Goal: Task Accomplishment & Management: Manage account settings

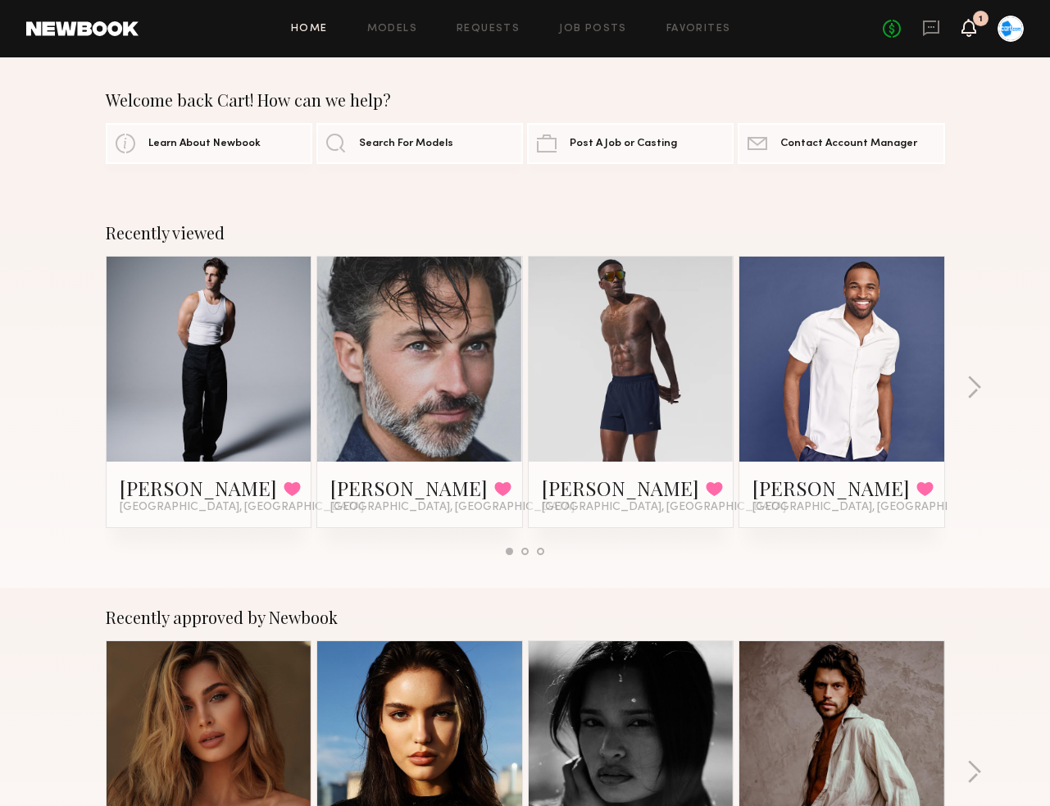
click at [964, 30] on icon at bounding box center [968, 26] width 13 height 11
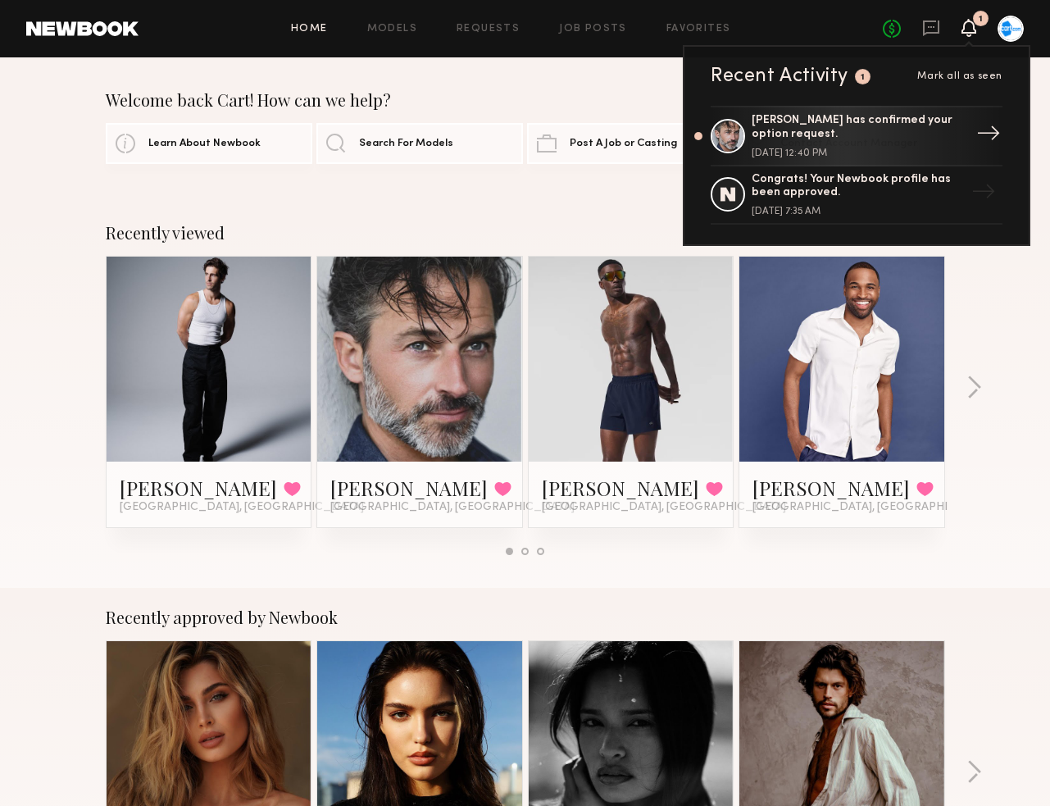
click at [892, 133] on div "[PERSON_NAME] has confirmed your option request." at bounding box center [857, 128] width 213 height 28
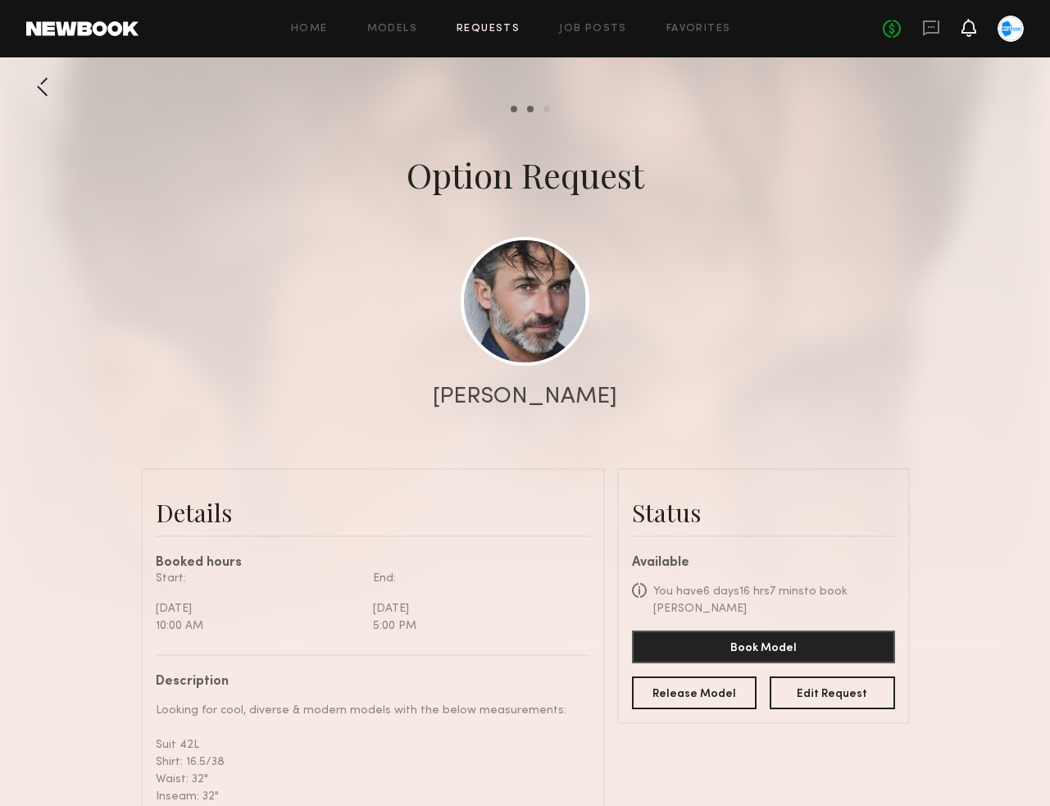
click at [974, 32] on icon at bounding box center [968, 26] width 13 height 11
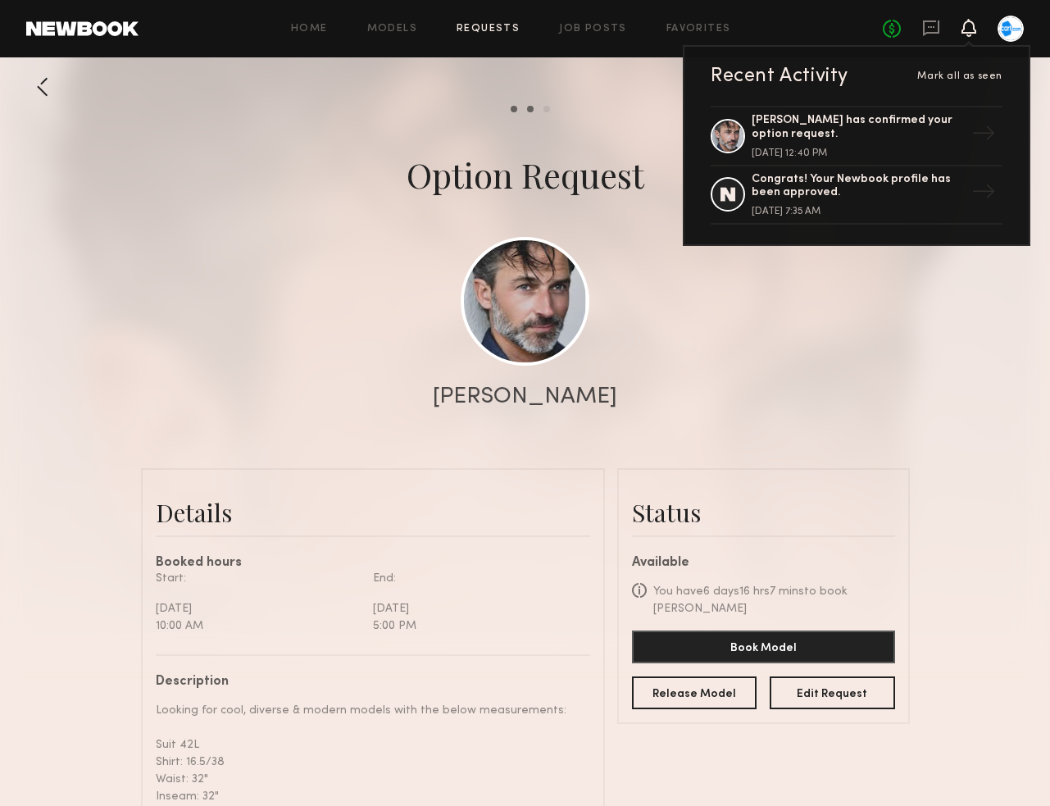
click at [651, 396] on div "[PERSON_NAME]" at bounding box center [525, 396] width 1050 height 23
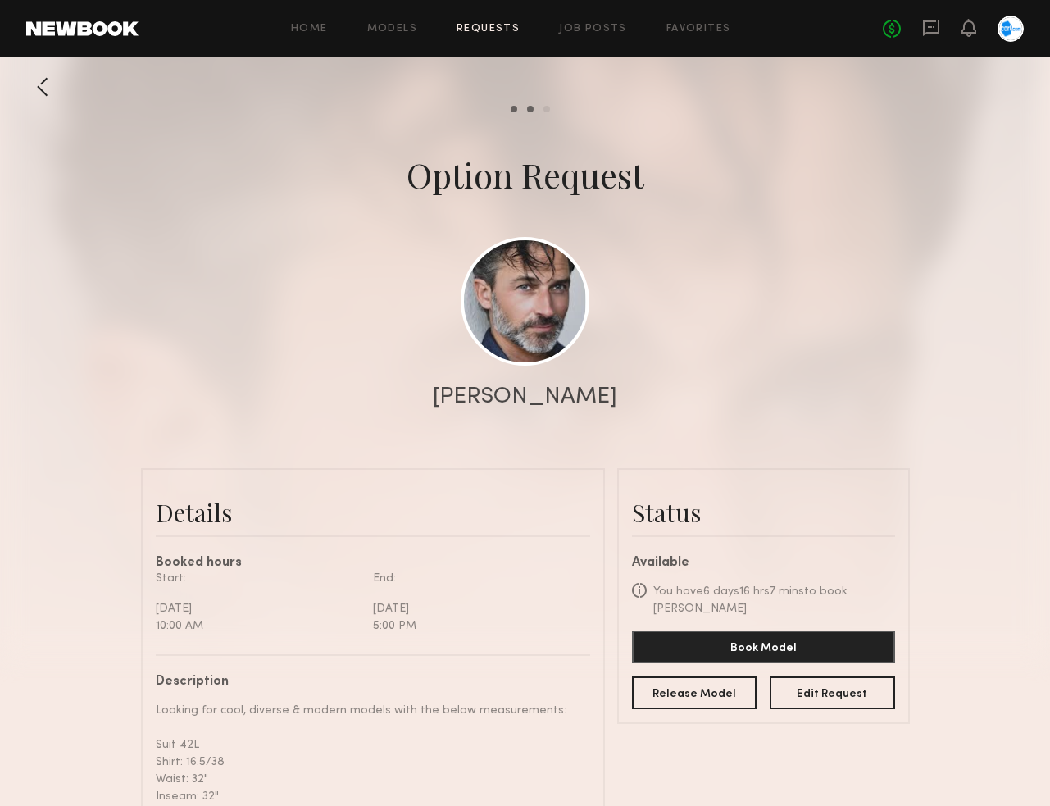
click at [492, 30] on link "Requests" at bounding box center [487, 29] width 63 height 11
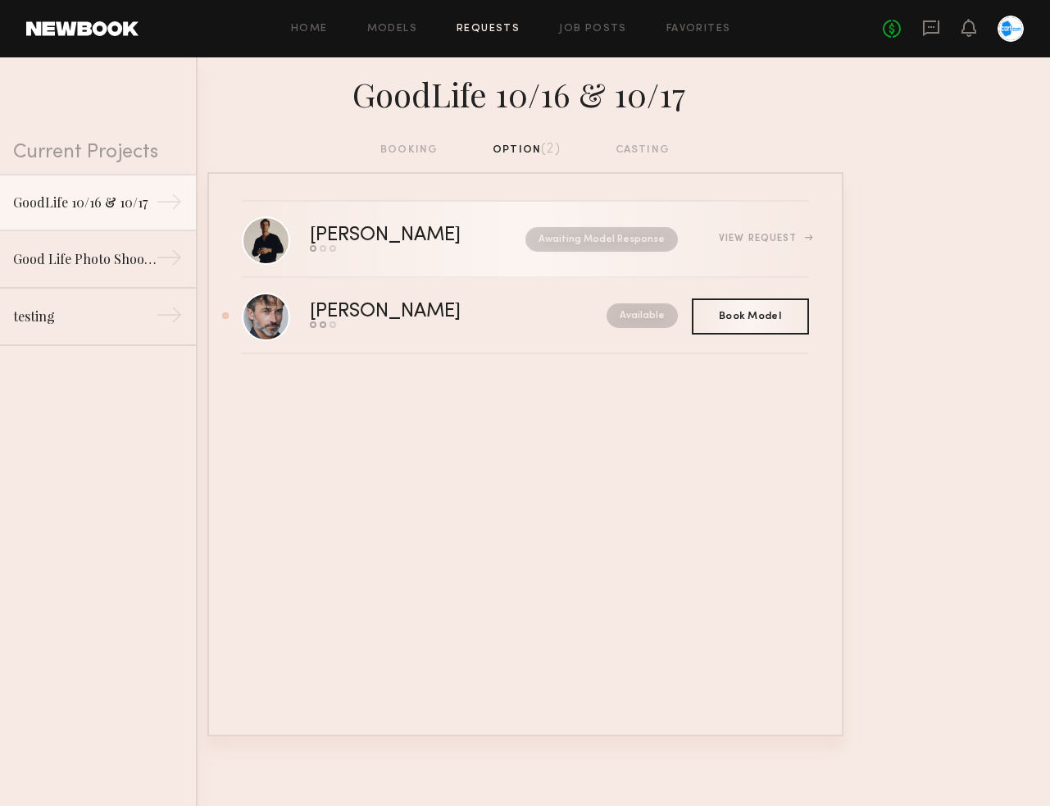
click at [451, 249] on div "Send request Model response Book model" at bounding box center [402, 248] width 184 height 7
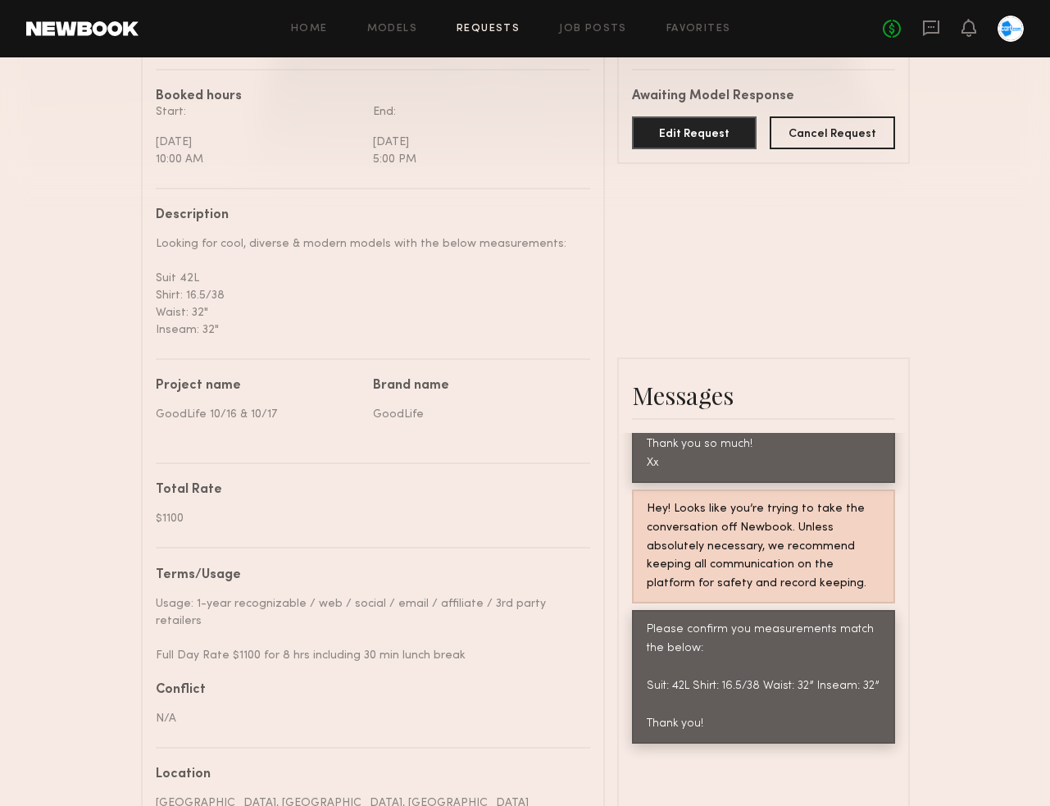
scroll to position [509, 0]
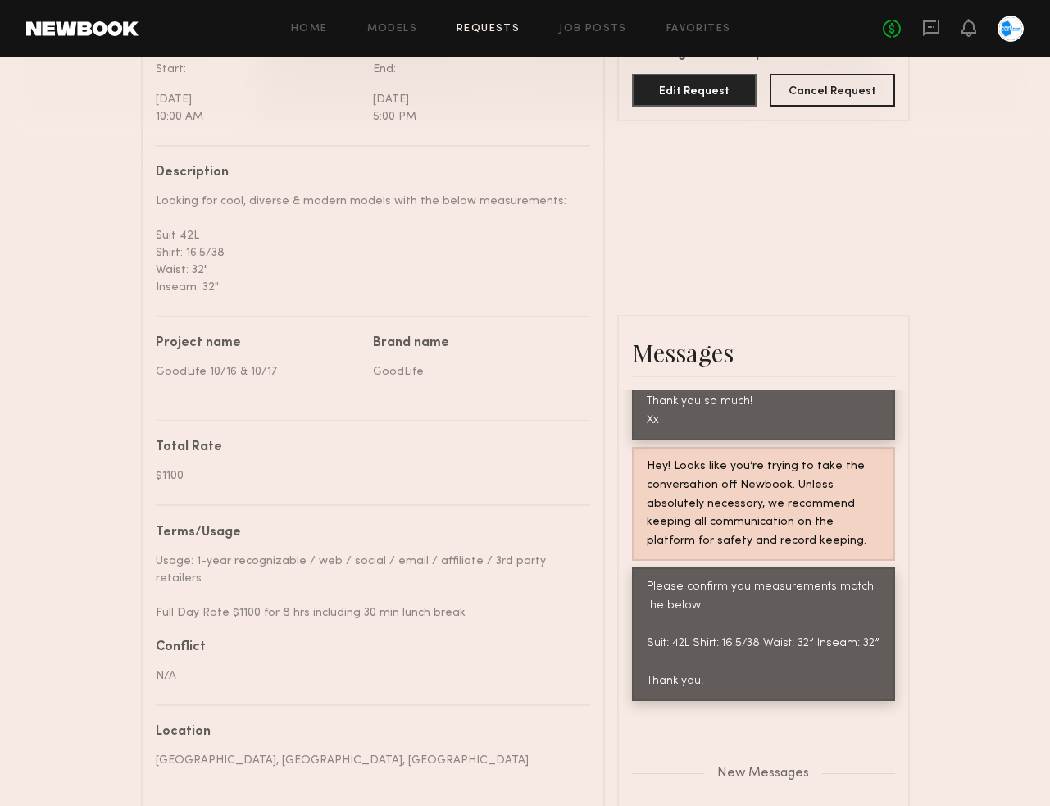
drag, startPoint x: 642, startPoint y: 592, endPoint x: 697, endPoint y: 610, distance: 57.8
copy div "I’m a 40R suit. 15/35 shirt. Waist and inseam are 32/32"
